Goal: Task Accomplishment & Management: Manage account settings

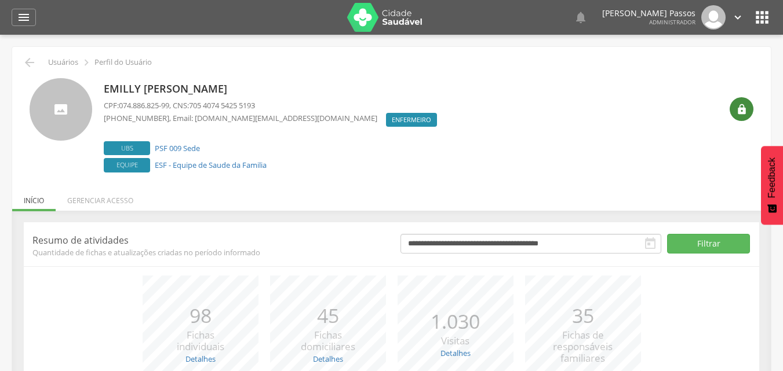
click at [741, 111] on icon "" at bounding box center [742, 110] width 12 height 12
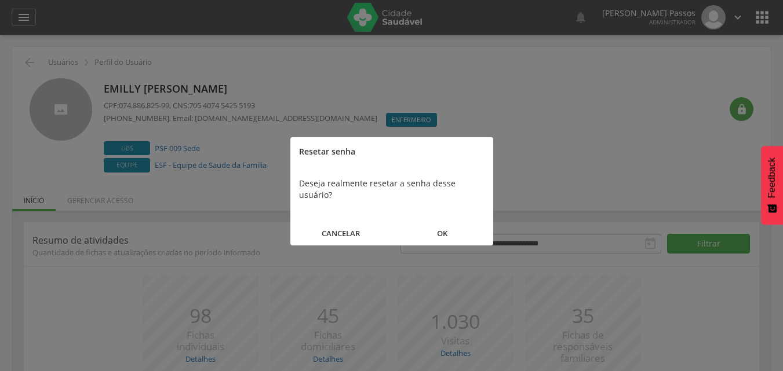
click at [457, 221] on button "OK" at bounding box center [442, 233] width 101 height 25
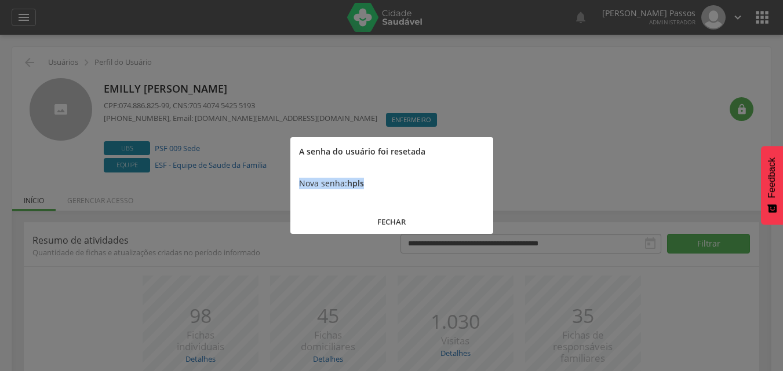
drag, startPoint x: 377, startPoint y: 181, endPoint x: 296, endPoint y: 184, distance: 81.2
click at [296, 184] on div "Nova senha: hpls" at bounding box center [391, 183] width 203 height 35
copy div "Nova senha: hpls"
click at [388, 219] on button "FECHAR" at bounding box center [391, 222] width 203 height 25
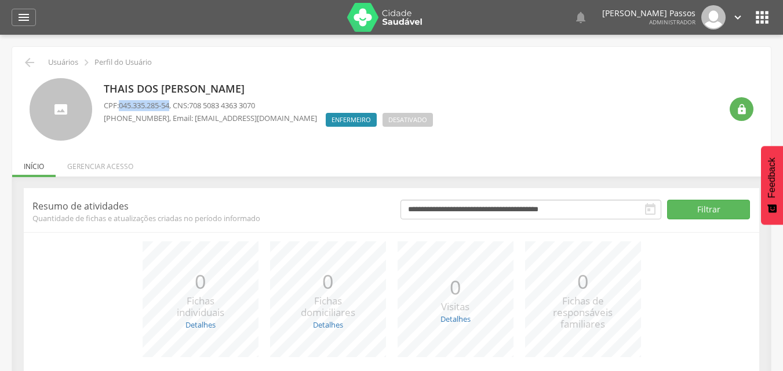
drag, startPoint x: 123, startPoint y: 107, endPoint x: 173, endPoint y: 110, distance: 49.9
click at [169, 110] on span "045.335.285-54" at bounding box center [144, 105] width 50 height 10
copy span "045.335.285-54"
